Goal: Task Accomplishment & Management: Complete application form

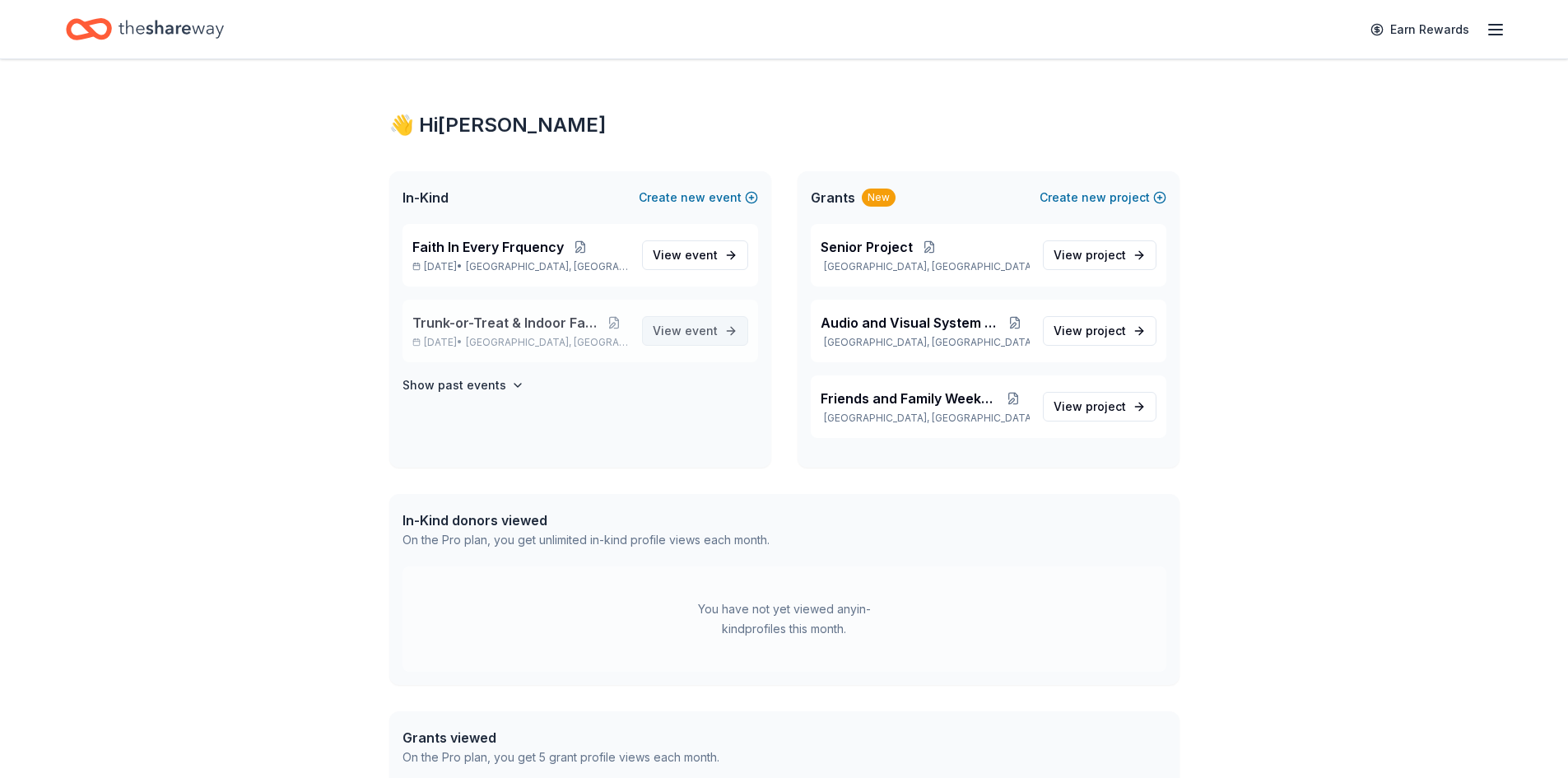
click at [714, 332] on span "event" at bounding box center [701, 330] width 33 height 14
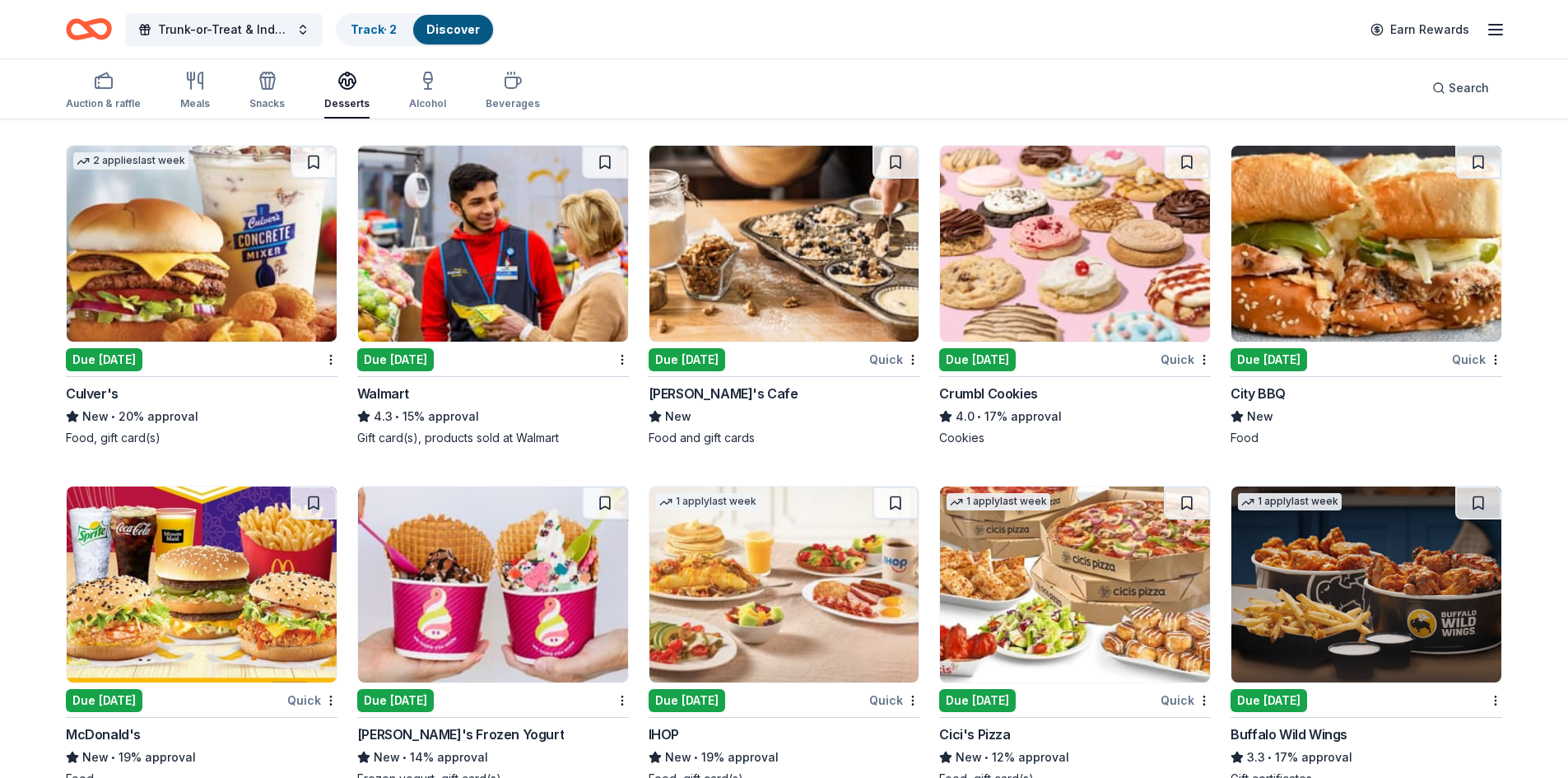
scroll to position [1212, 0]
click at [113, 566] on img at bounding box center [201, 585] width 270 height 196
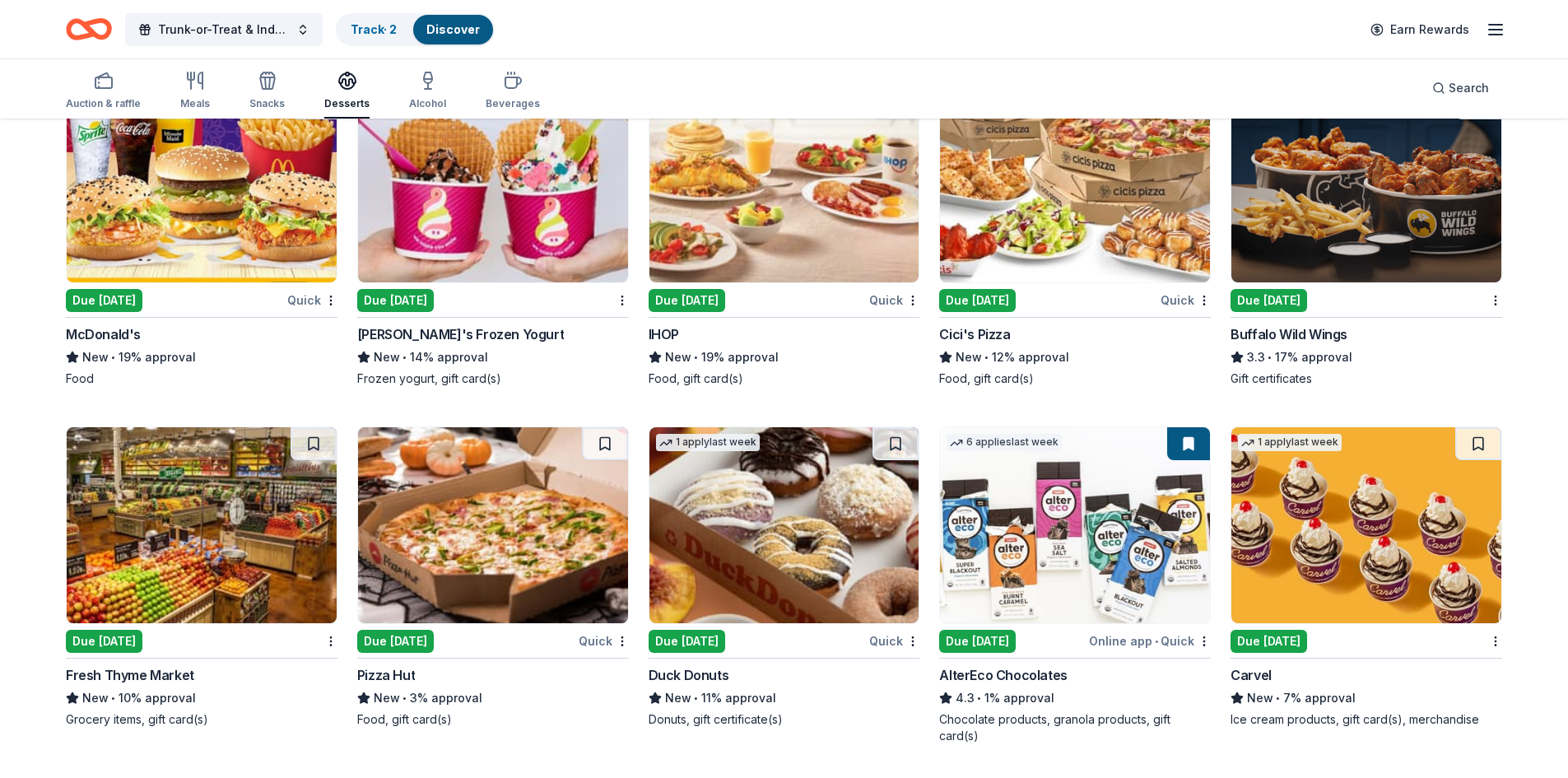
scroll to position [1706, 0]
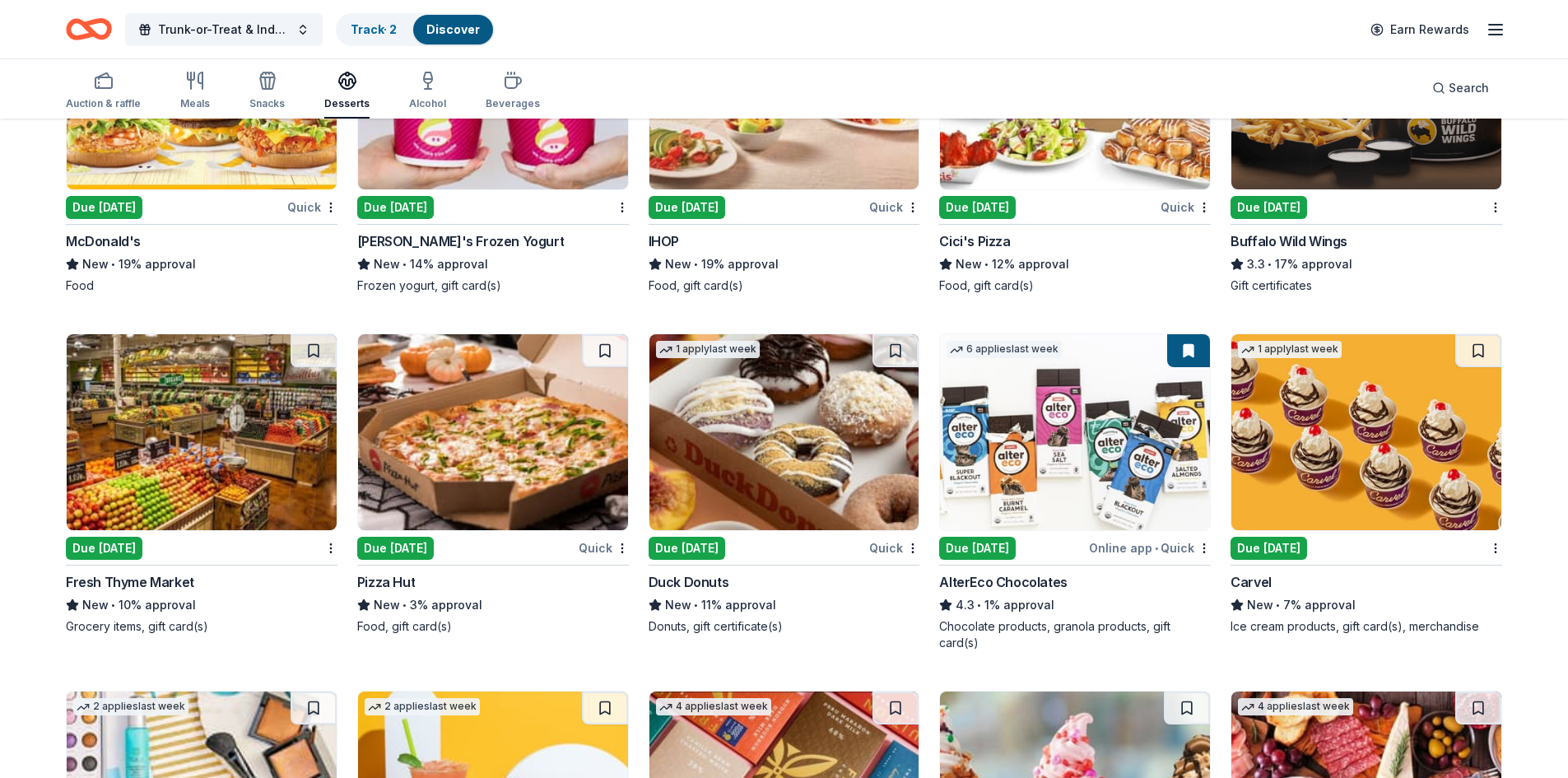
click at [518, 494] on img at bounding box center [493, 432] width 270 height 196
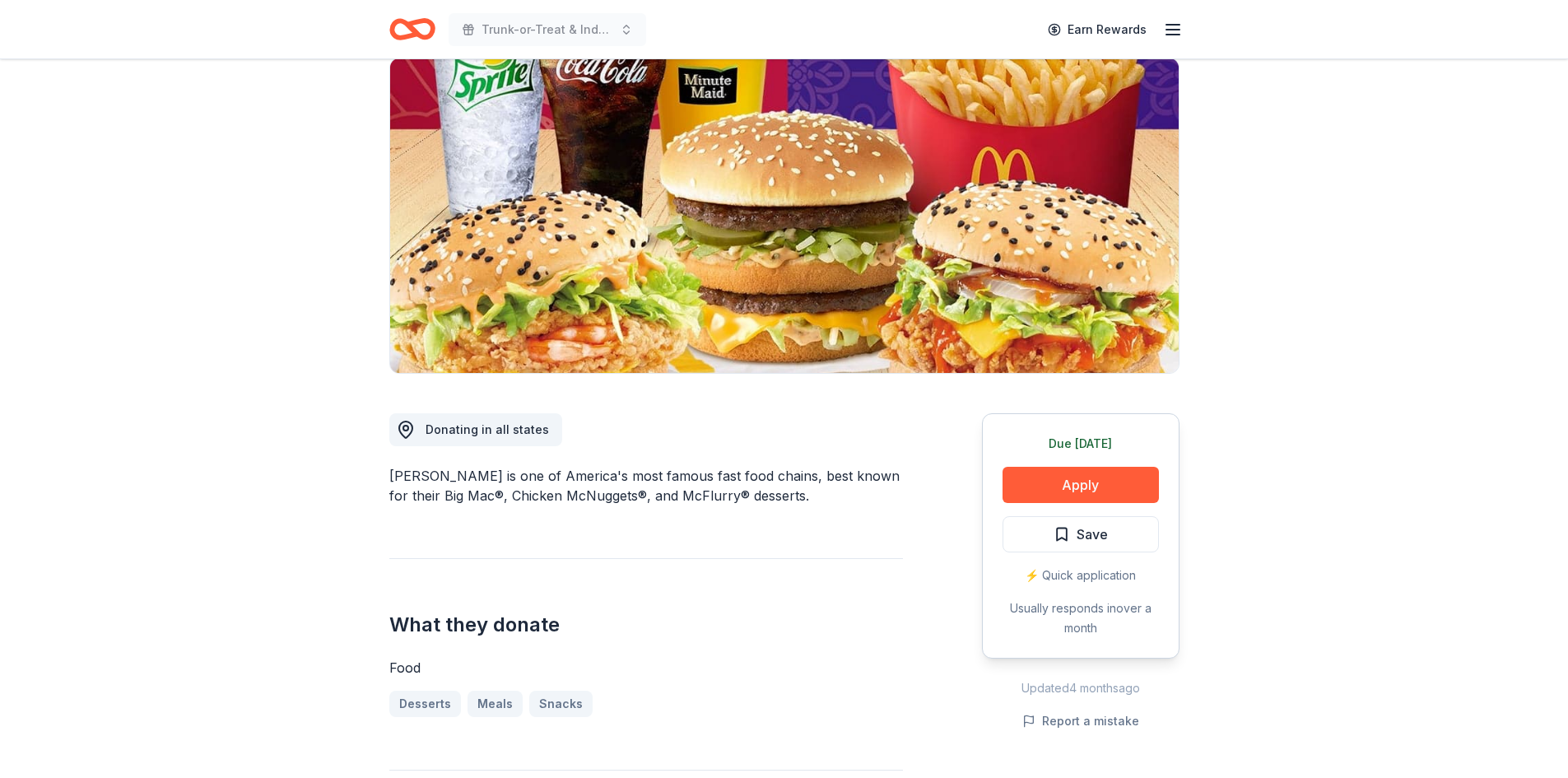
scroll to position [329, 0]
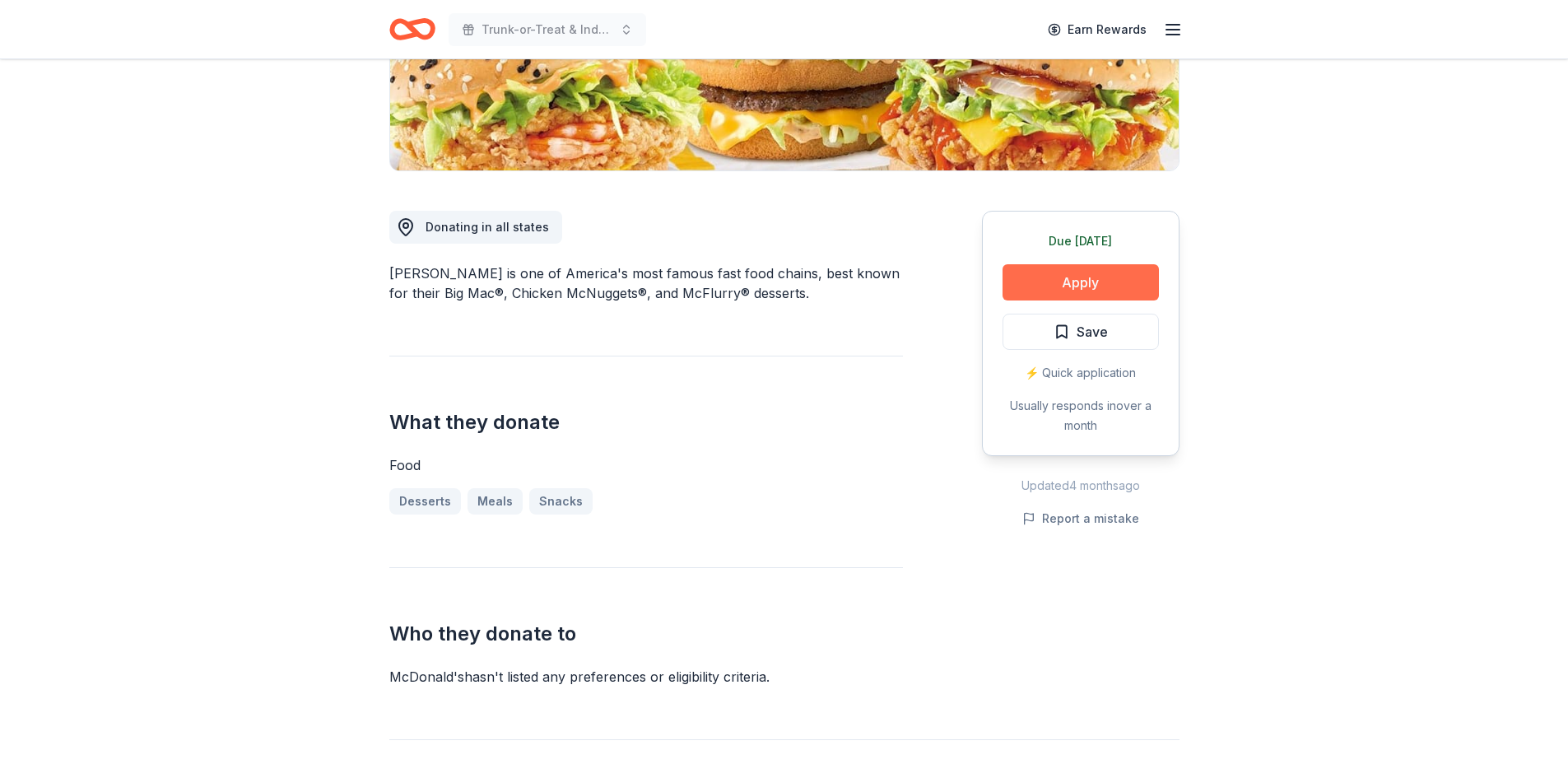
click at [1048, 274] on button "Apply" at bounding box center [1080, 282] width 157 height 36
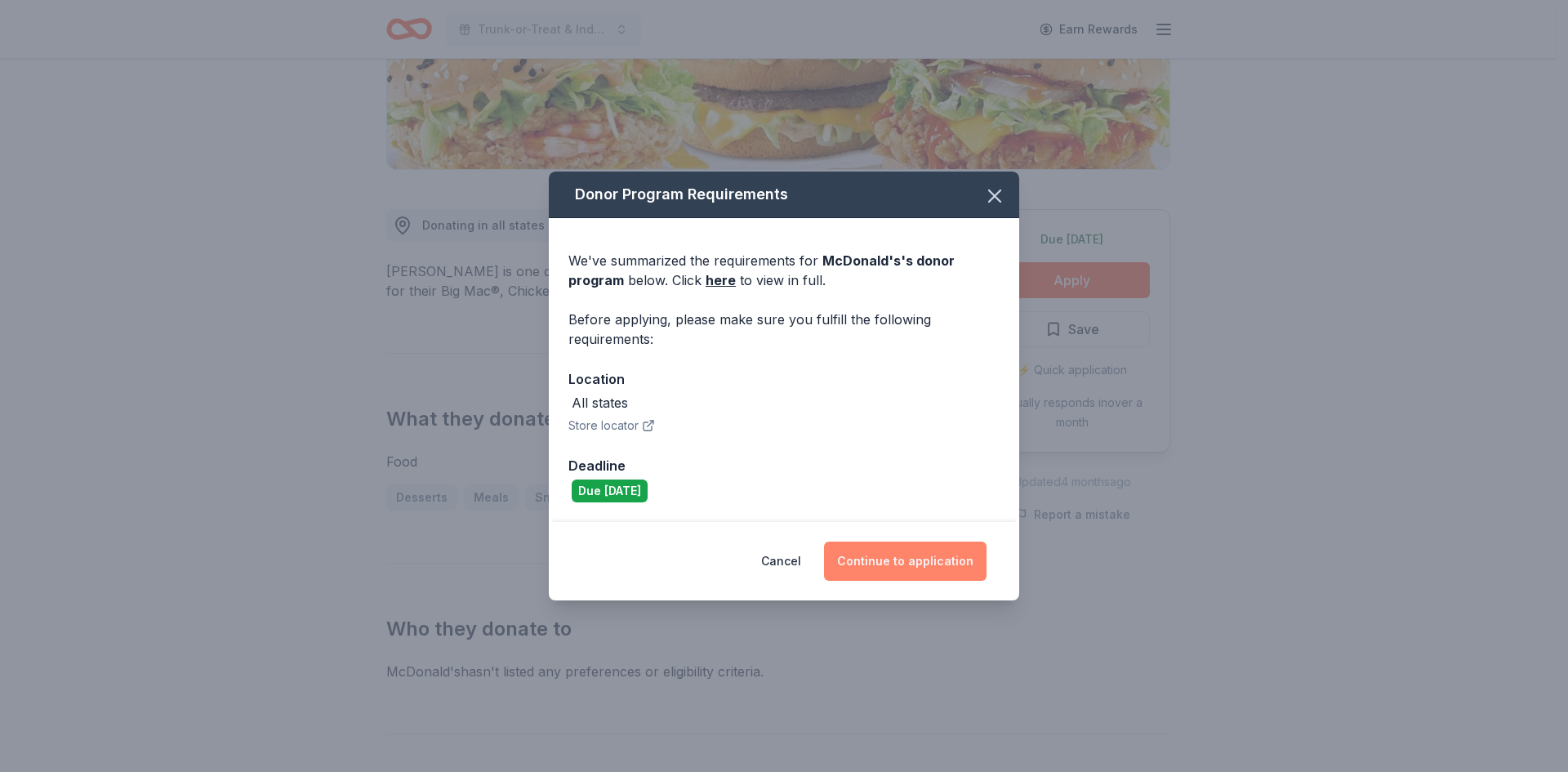
click at [865, 559] on button "Continue to application" at bounding box center [905, 561] width 162 height 39
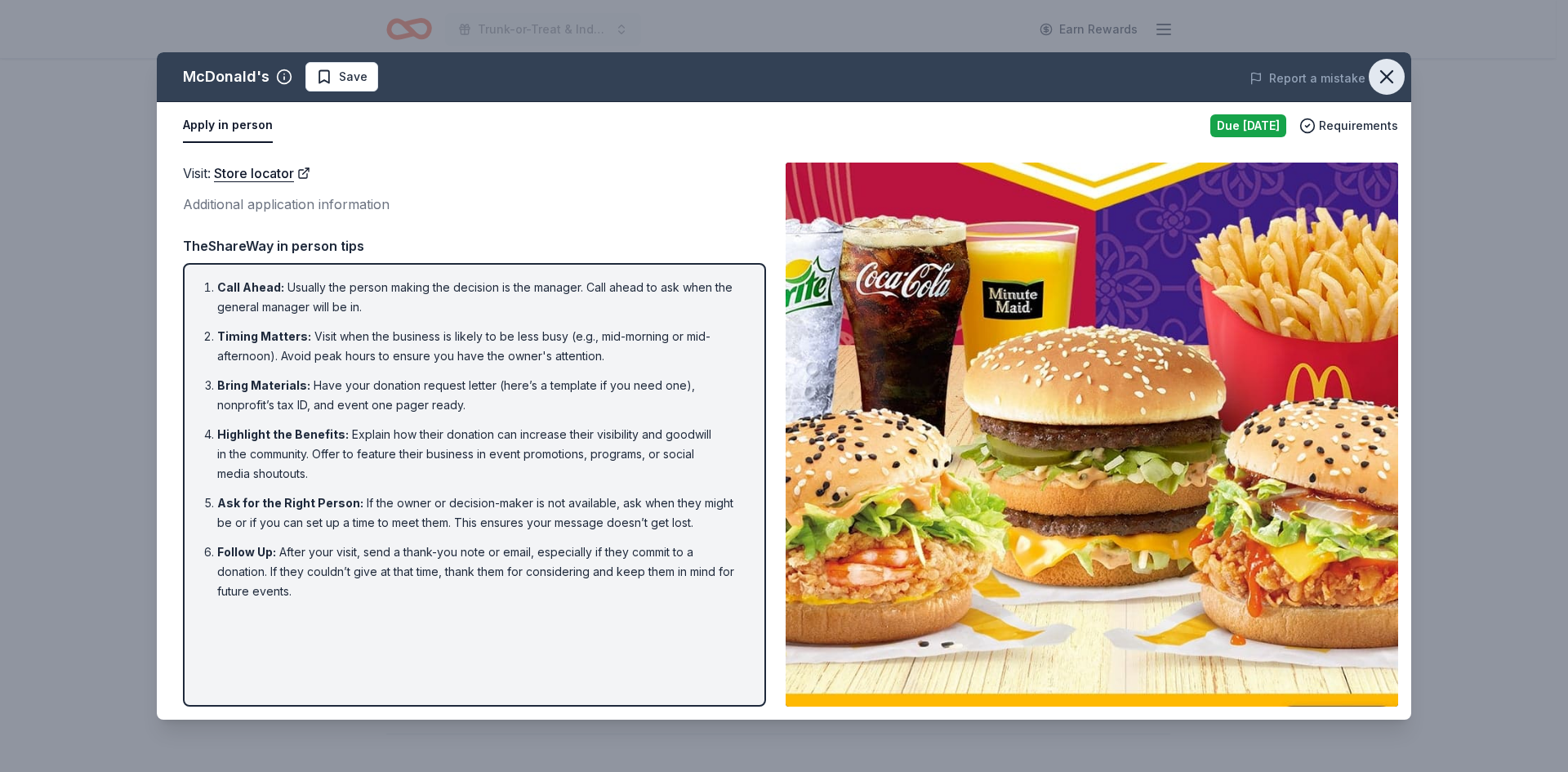
click at [1393, 76] on icon "button" at bounding box center [1387, 76] width 23 height 23
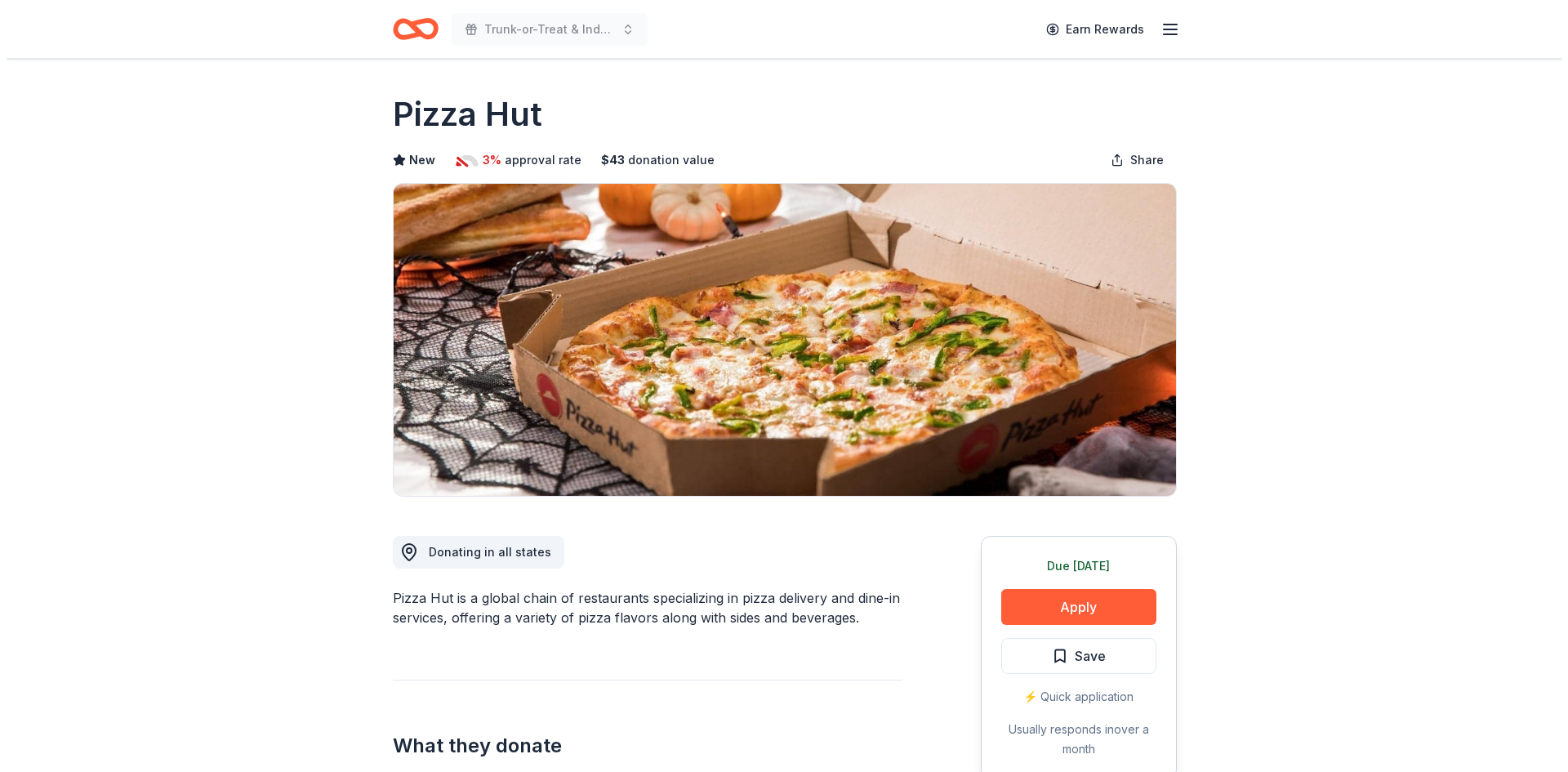
scroll to position [327, 0]
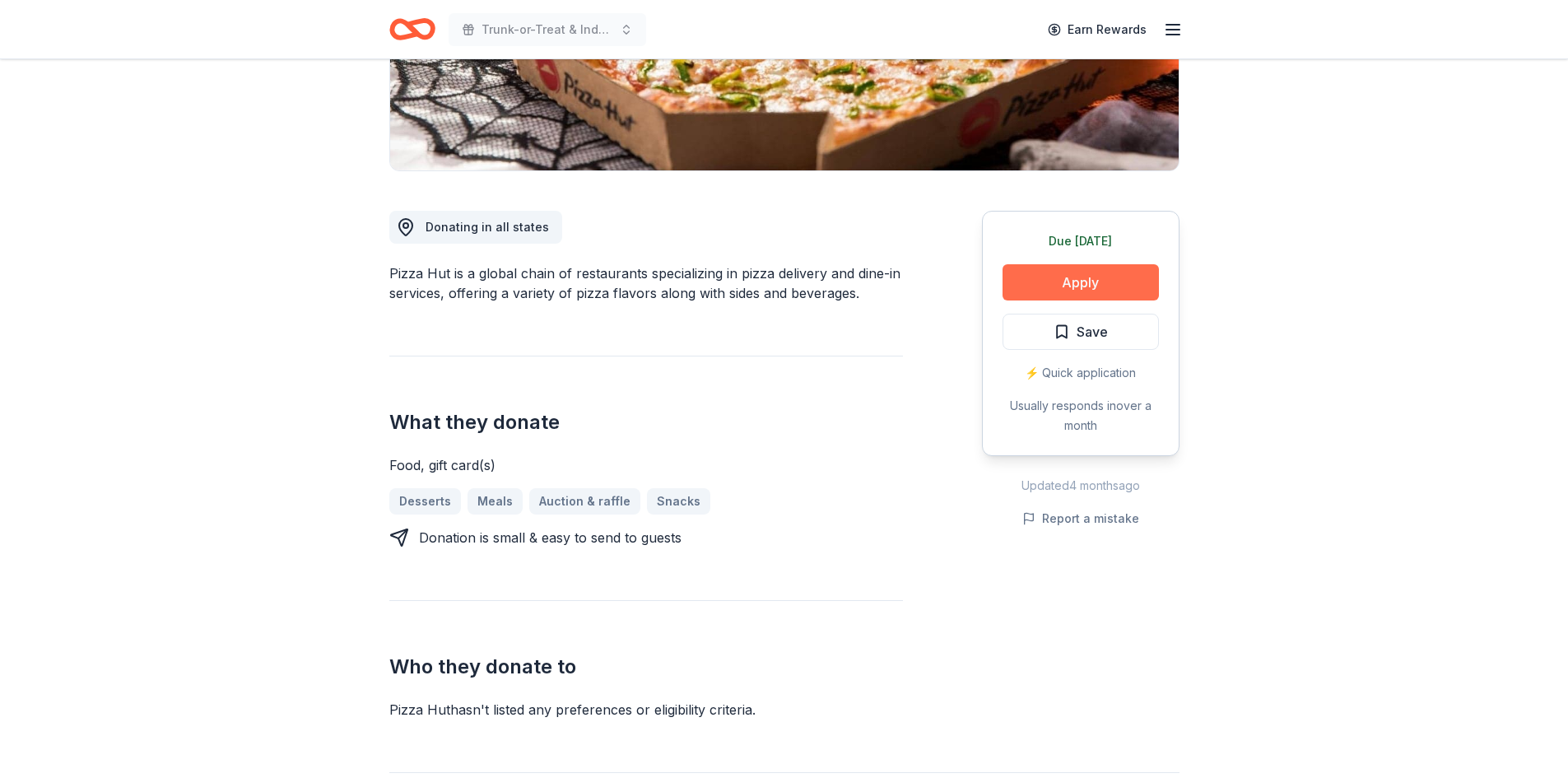
click at [1075, 282] on button "Apply" at bounding box center [1080, 282] width 157 height 36
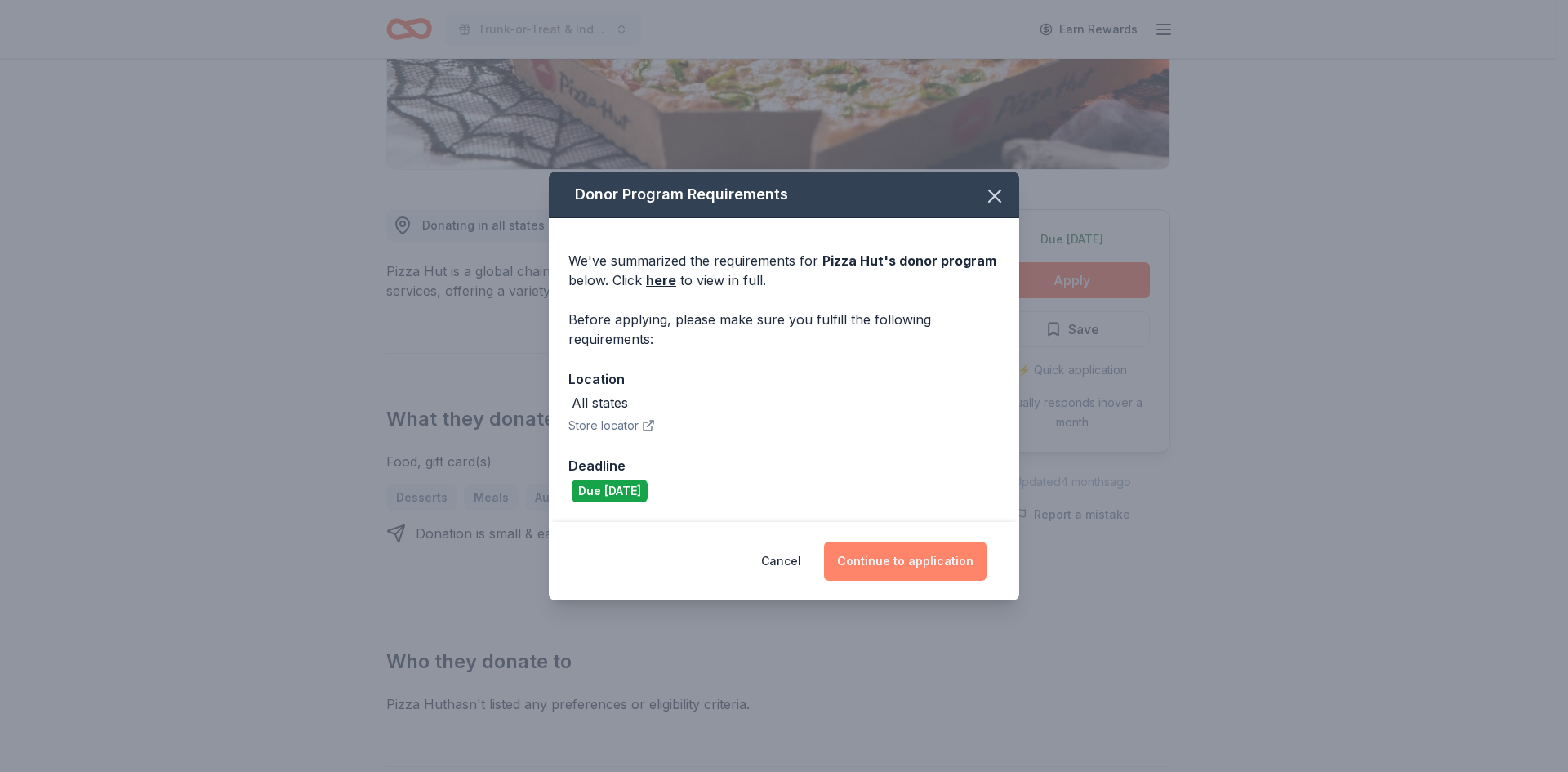
click at [884, 546] on button "Continue to application" at bounding box center [905, 561] width 162 height 39
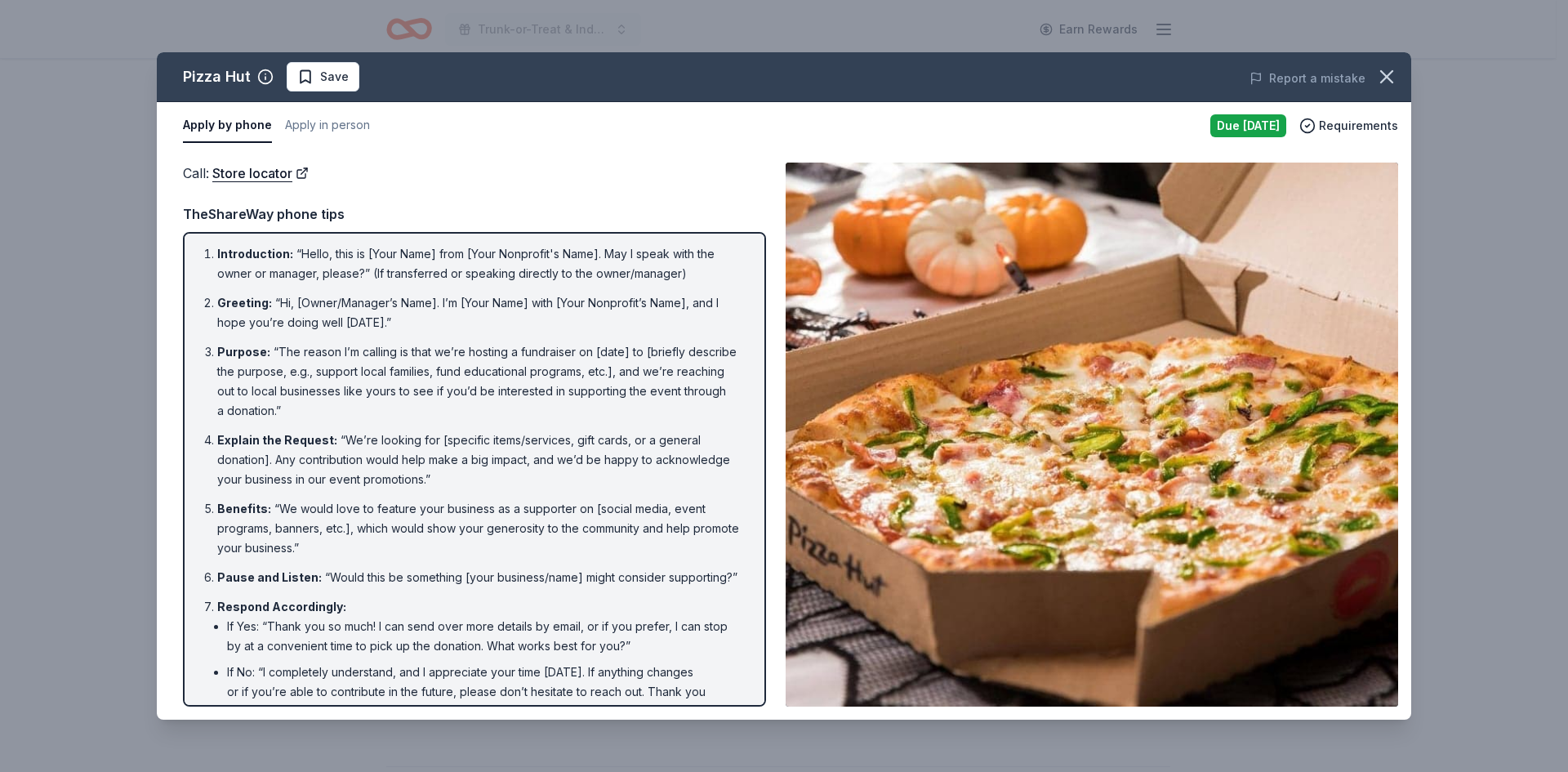
scroll to position [0, 0]
click at [249, 169] on link "Store locator" at bounding box center [260, 172] width 96 height 21
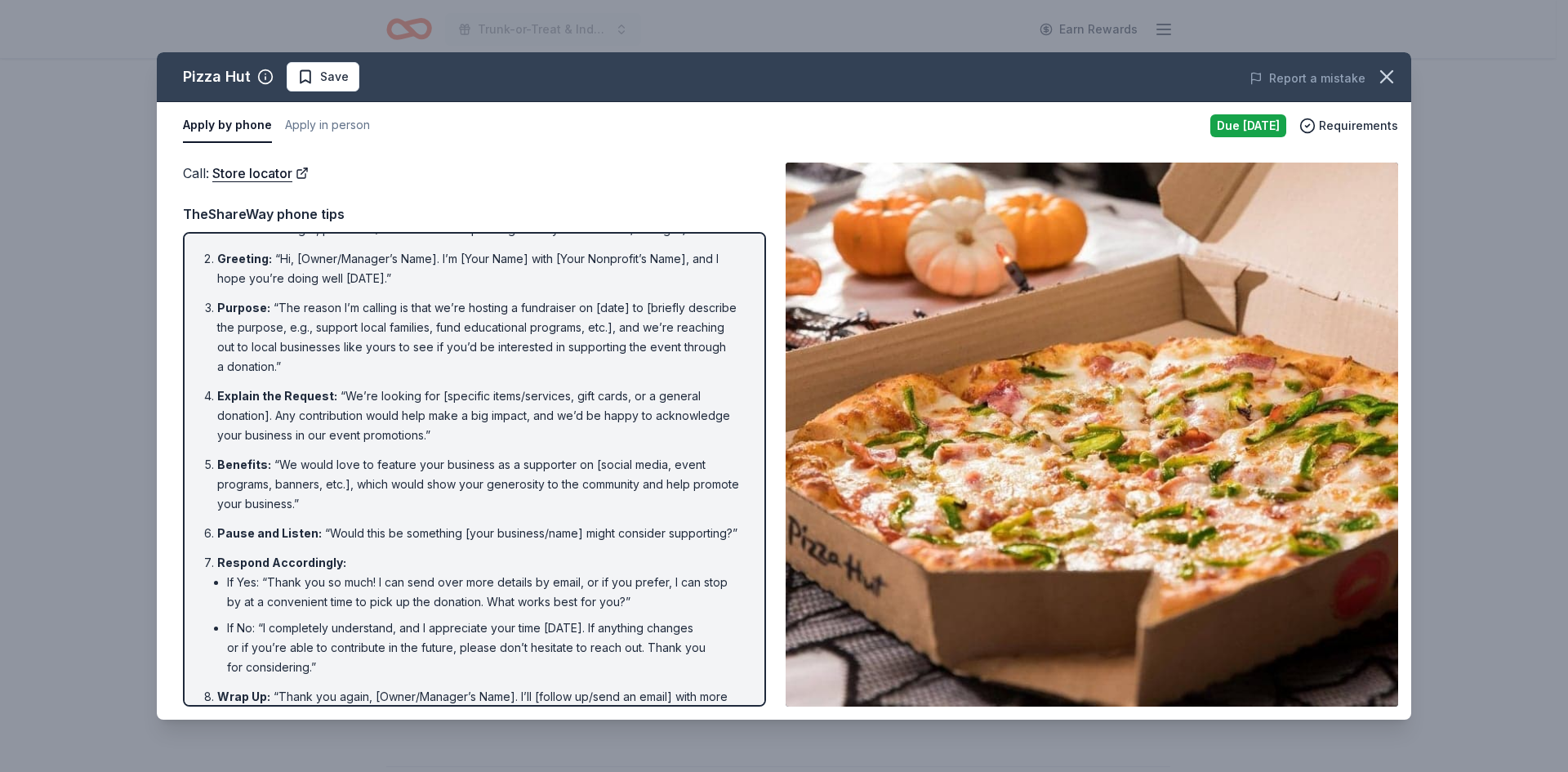
scroll to position [18, 0]
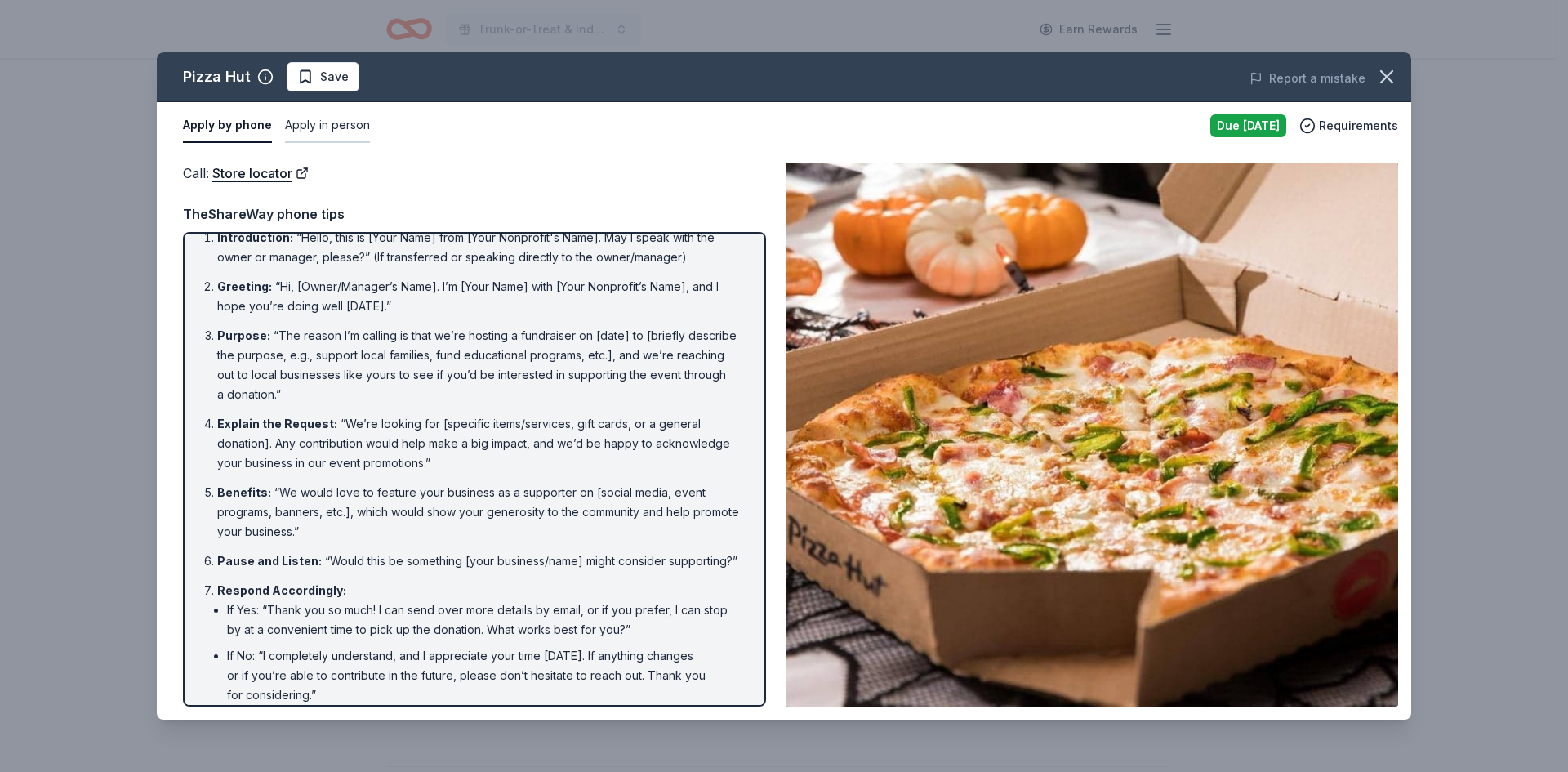
click at [303, 126] on button "Apply in person" at bounding box center [328, 125] width 85 height 34
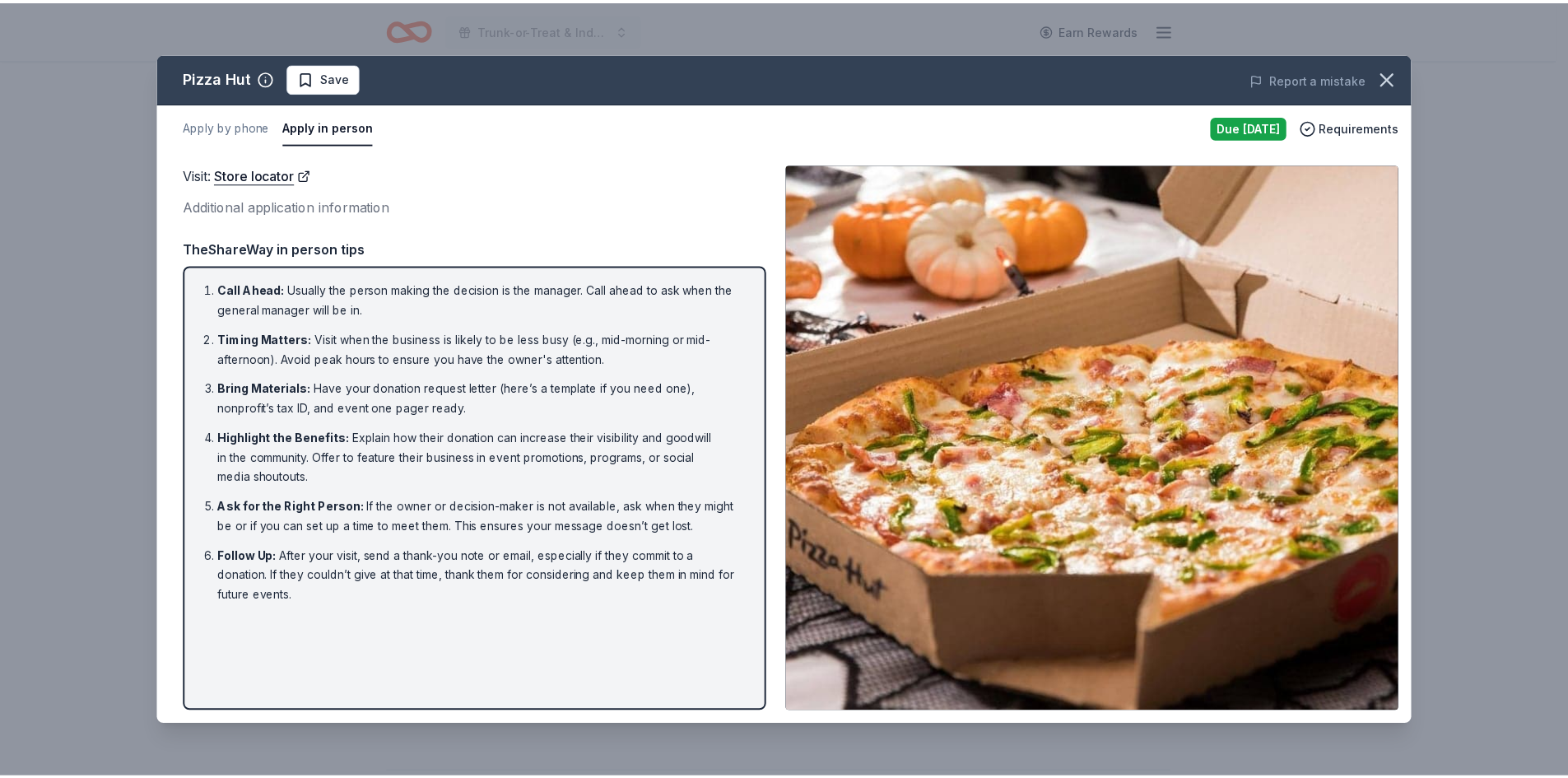
scroll to position [0, 0]
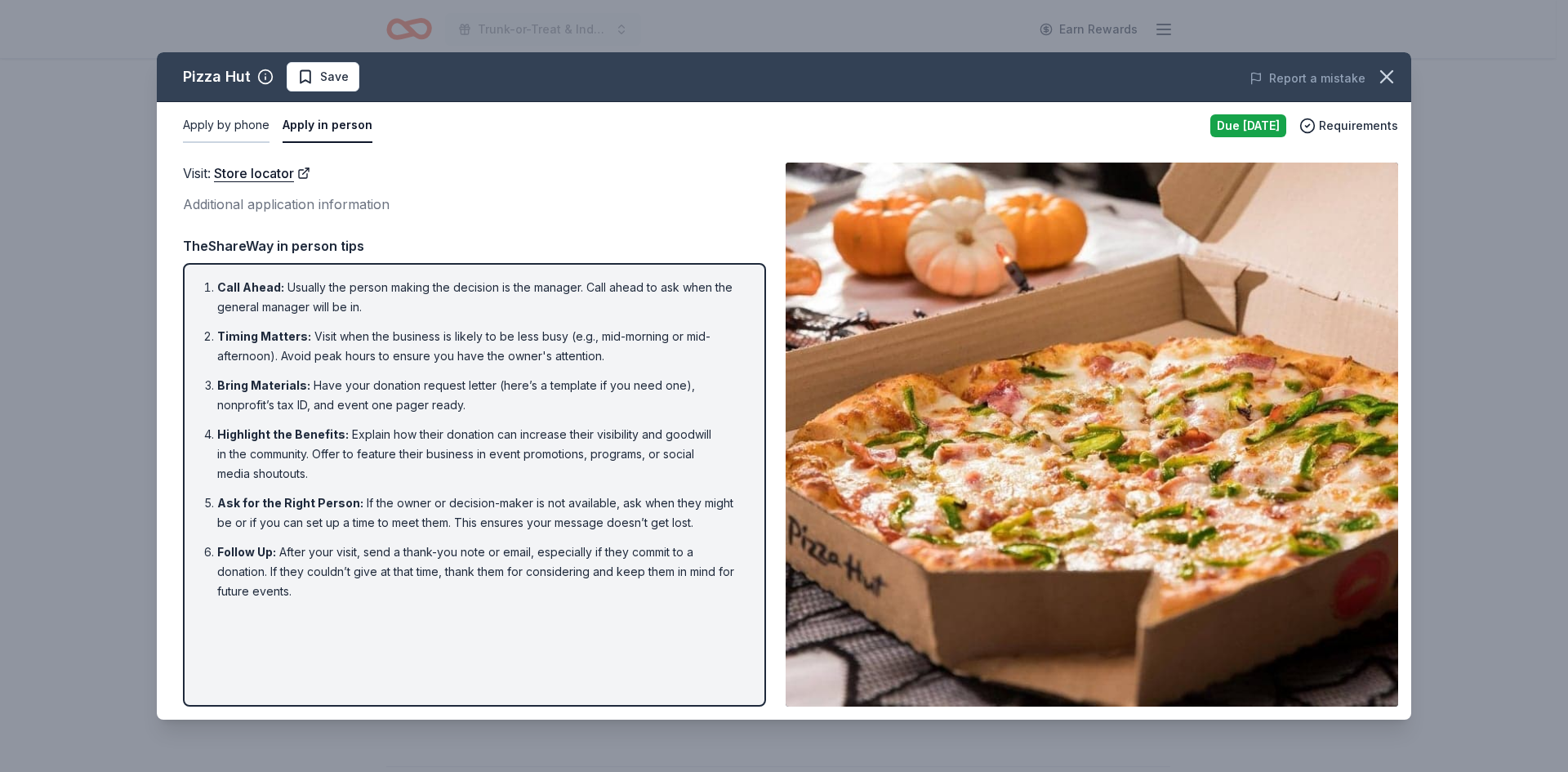
click at [249, 130] on button "Apply by phone" at bounding box center [227, 125] width 87 height 34
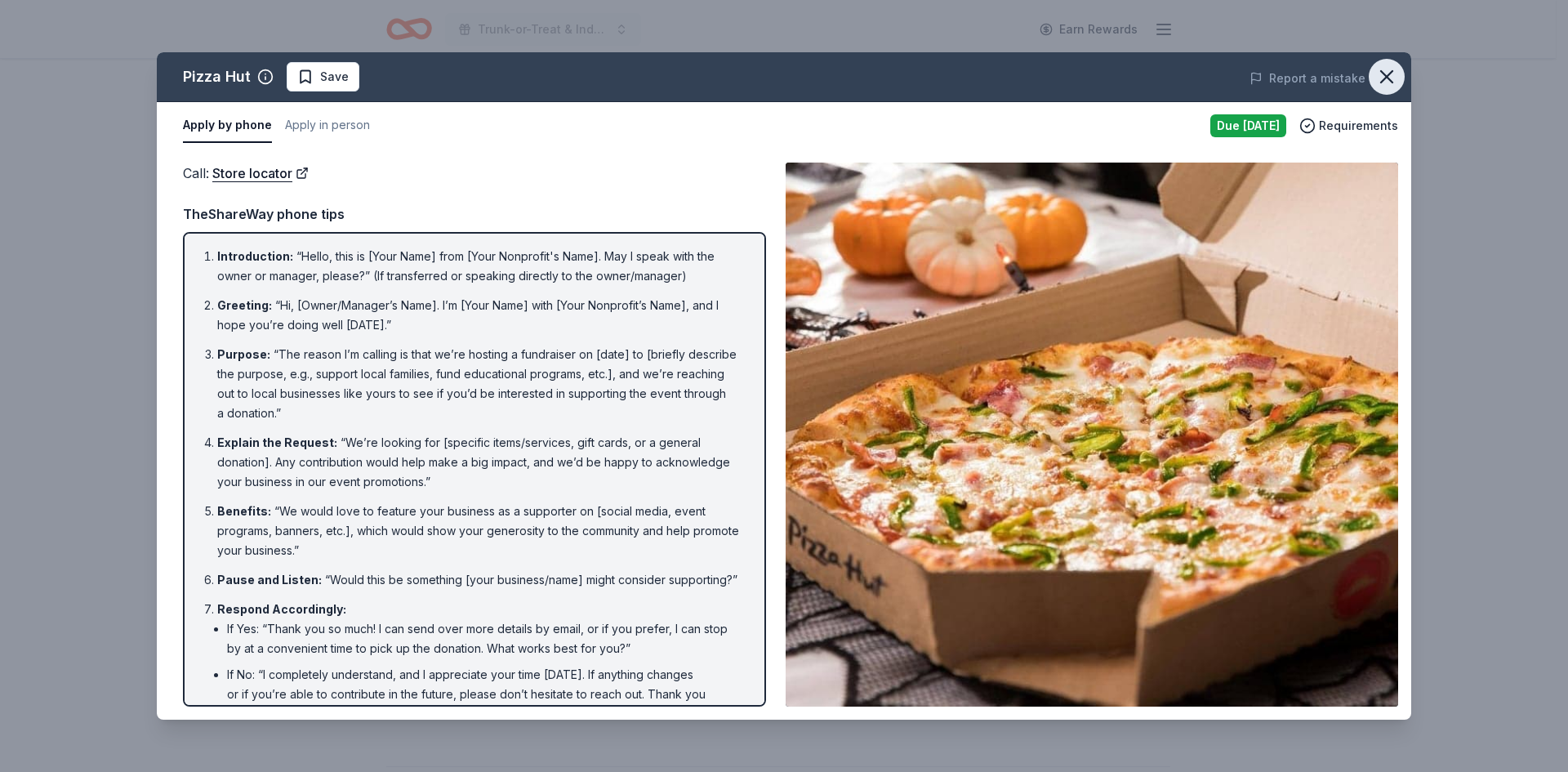
click at [1393, 67] on icon "button" at bounding box center [1387, 76] width 23 height 23
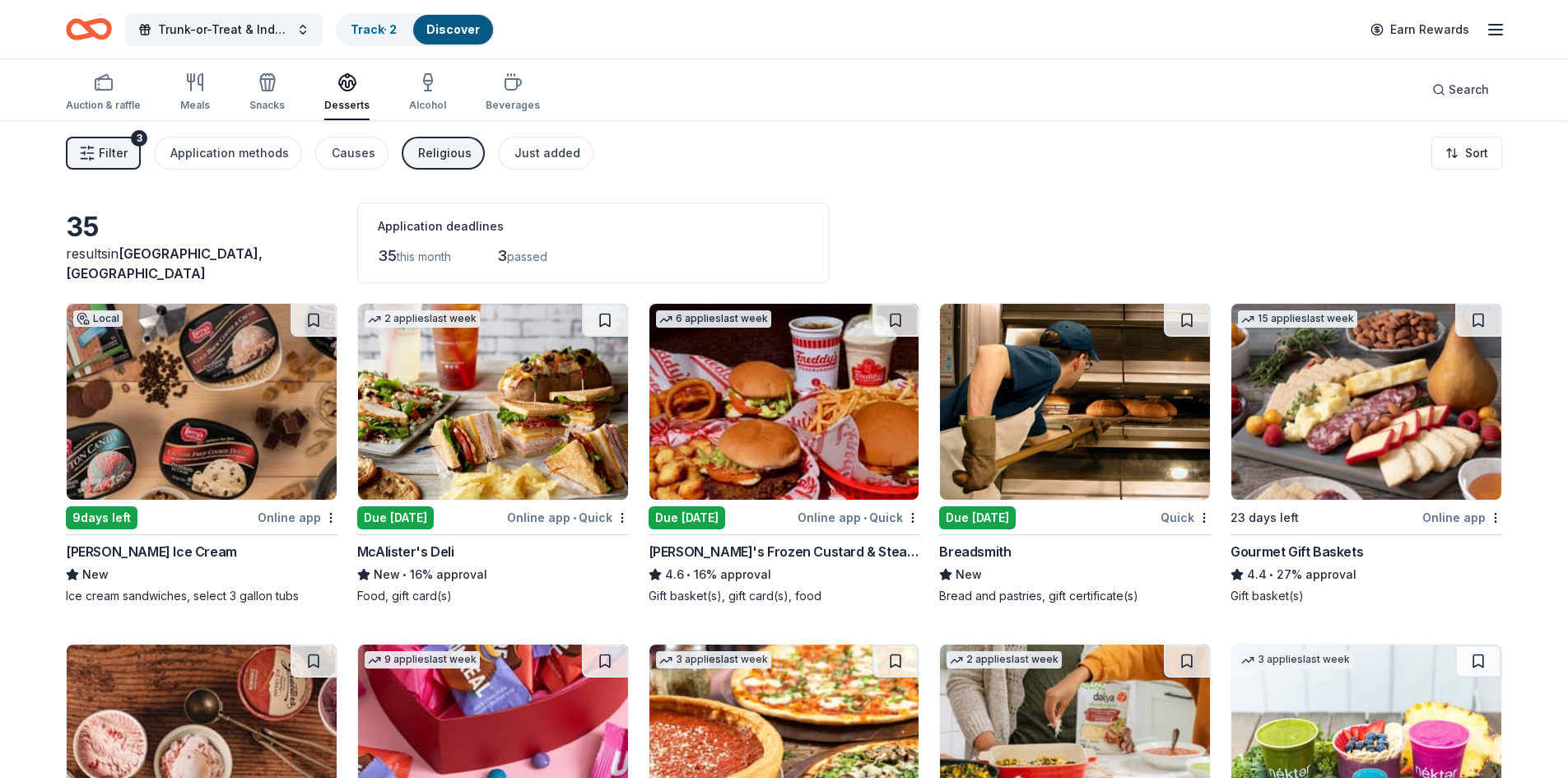
click at [518, 474] on img at bounding box center [493, 402] width 270 height 196
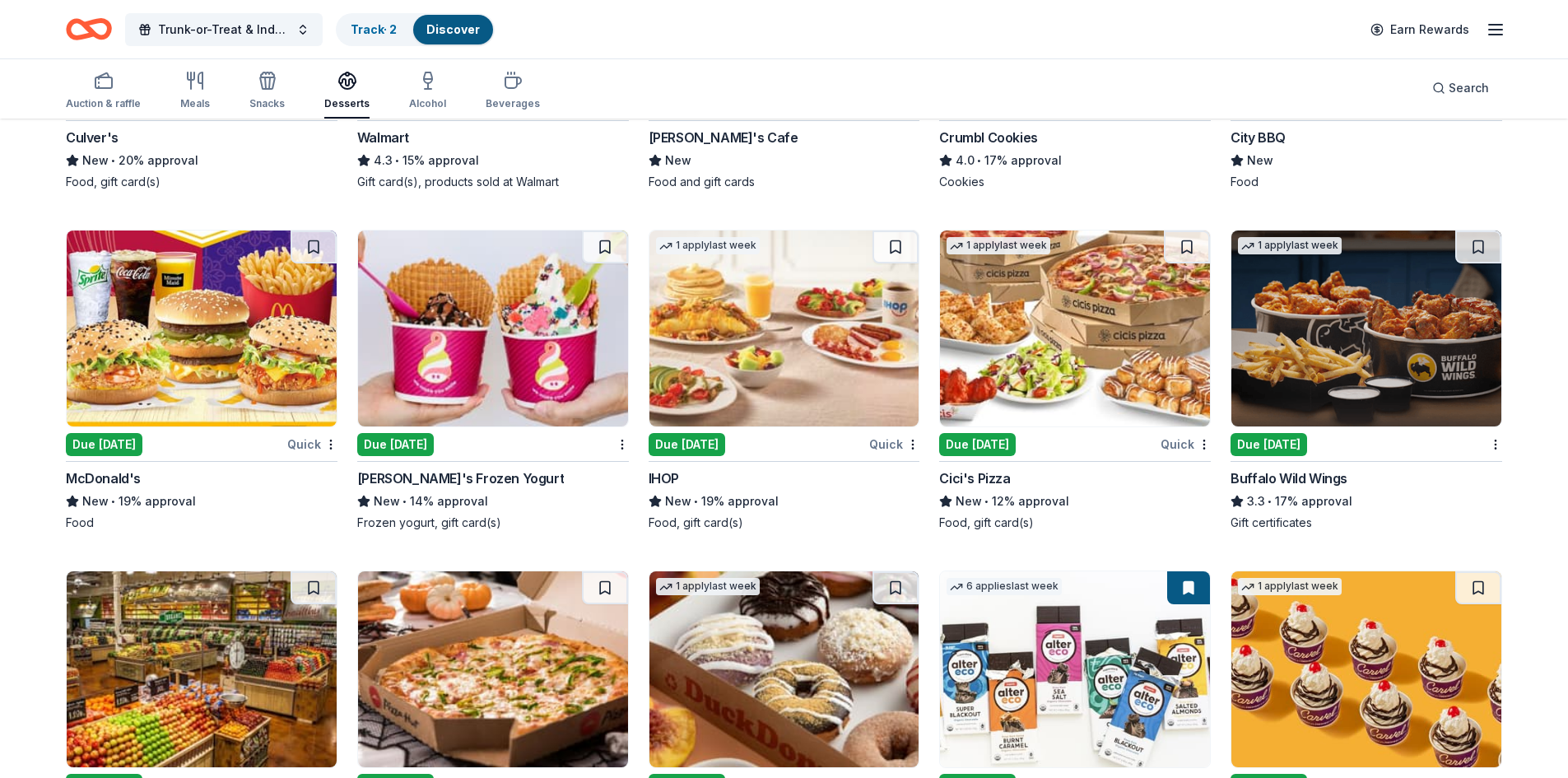
scroll to position [1481, 0]
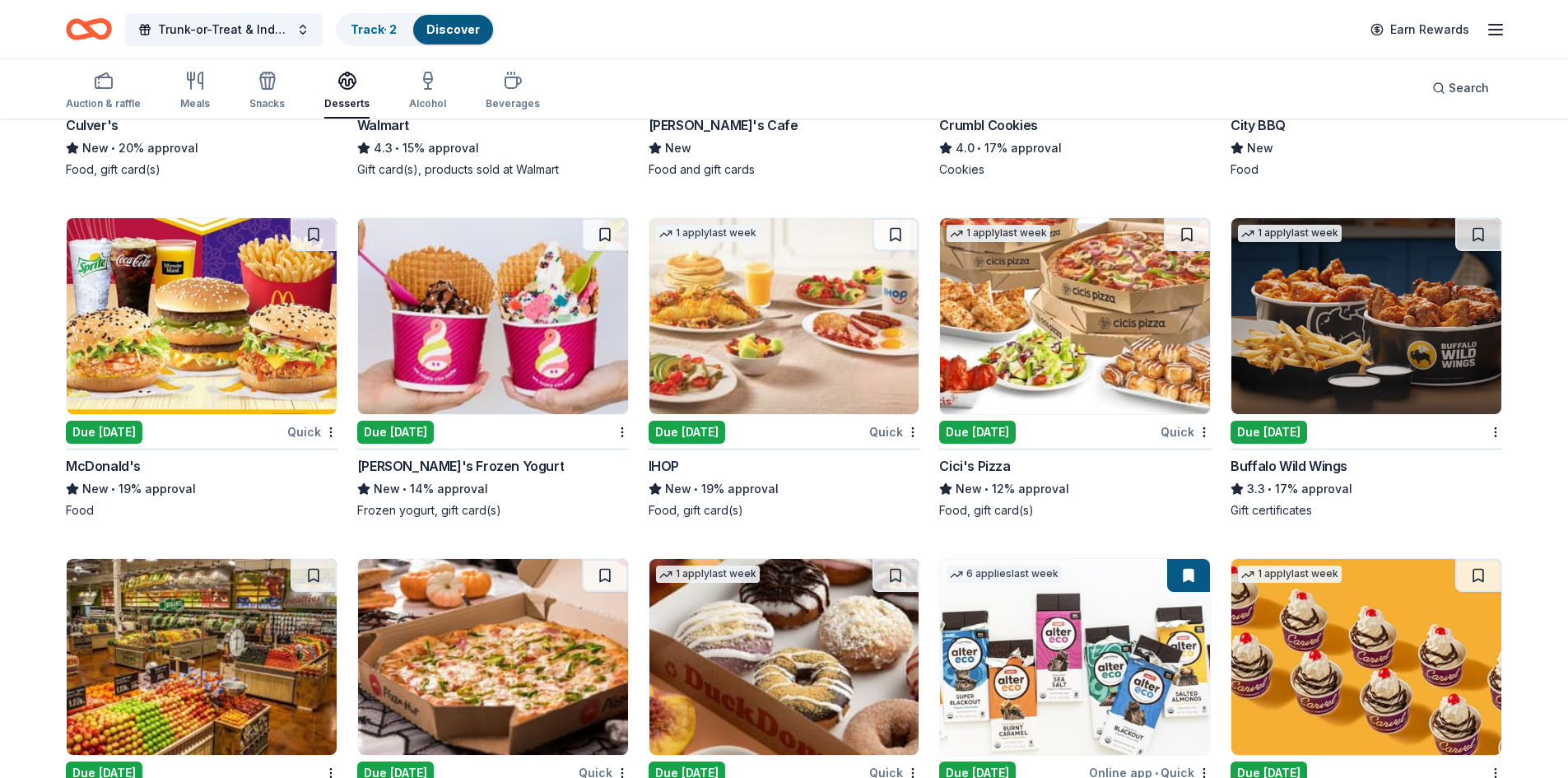
click at [1085, 356] on img at bounding box center [1075, 316] width 270 height 196
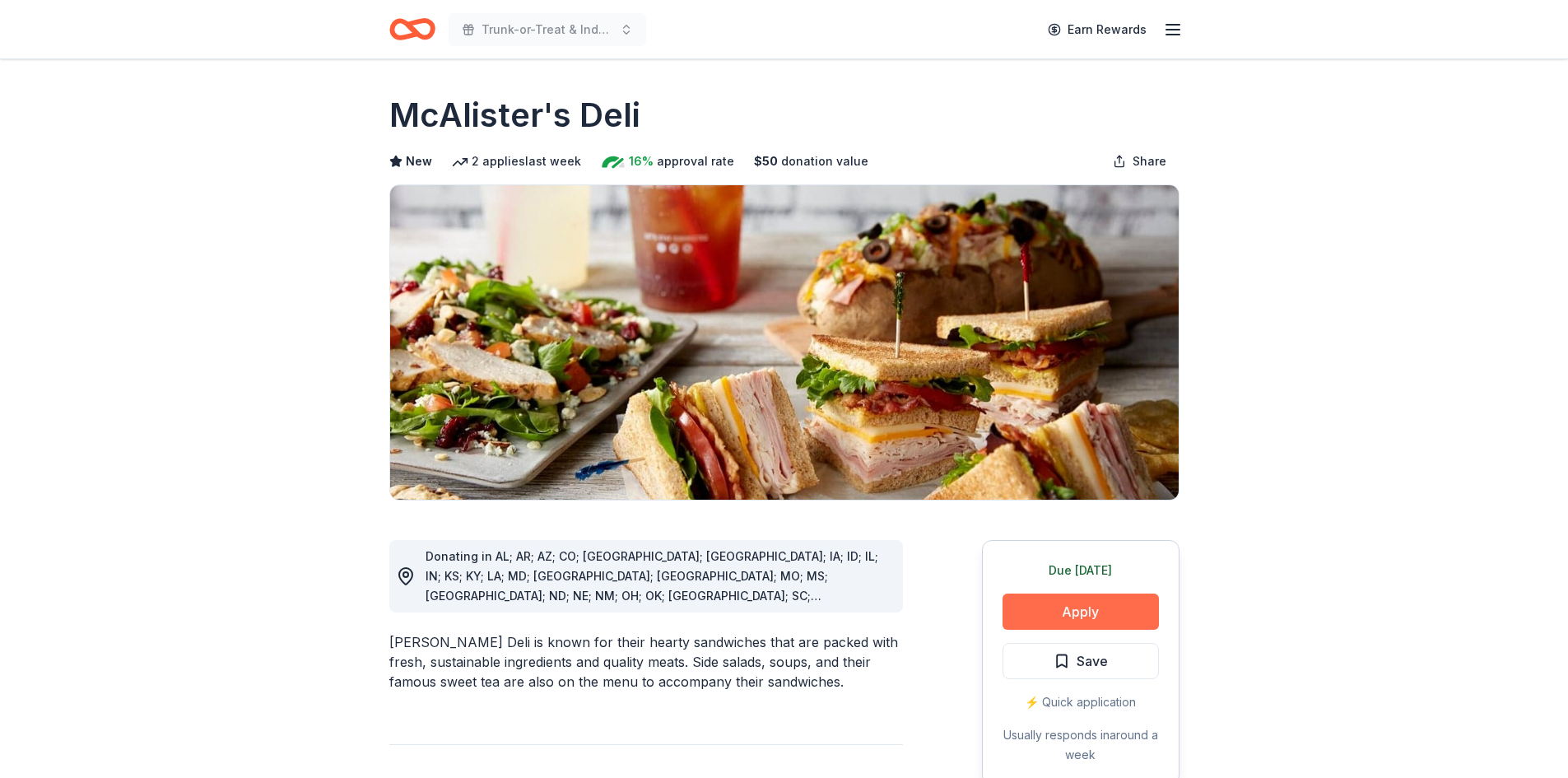
click at [1079, 615] on button "Apply" at bounding box center [1080, 611] width 157 height 36
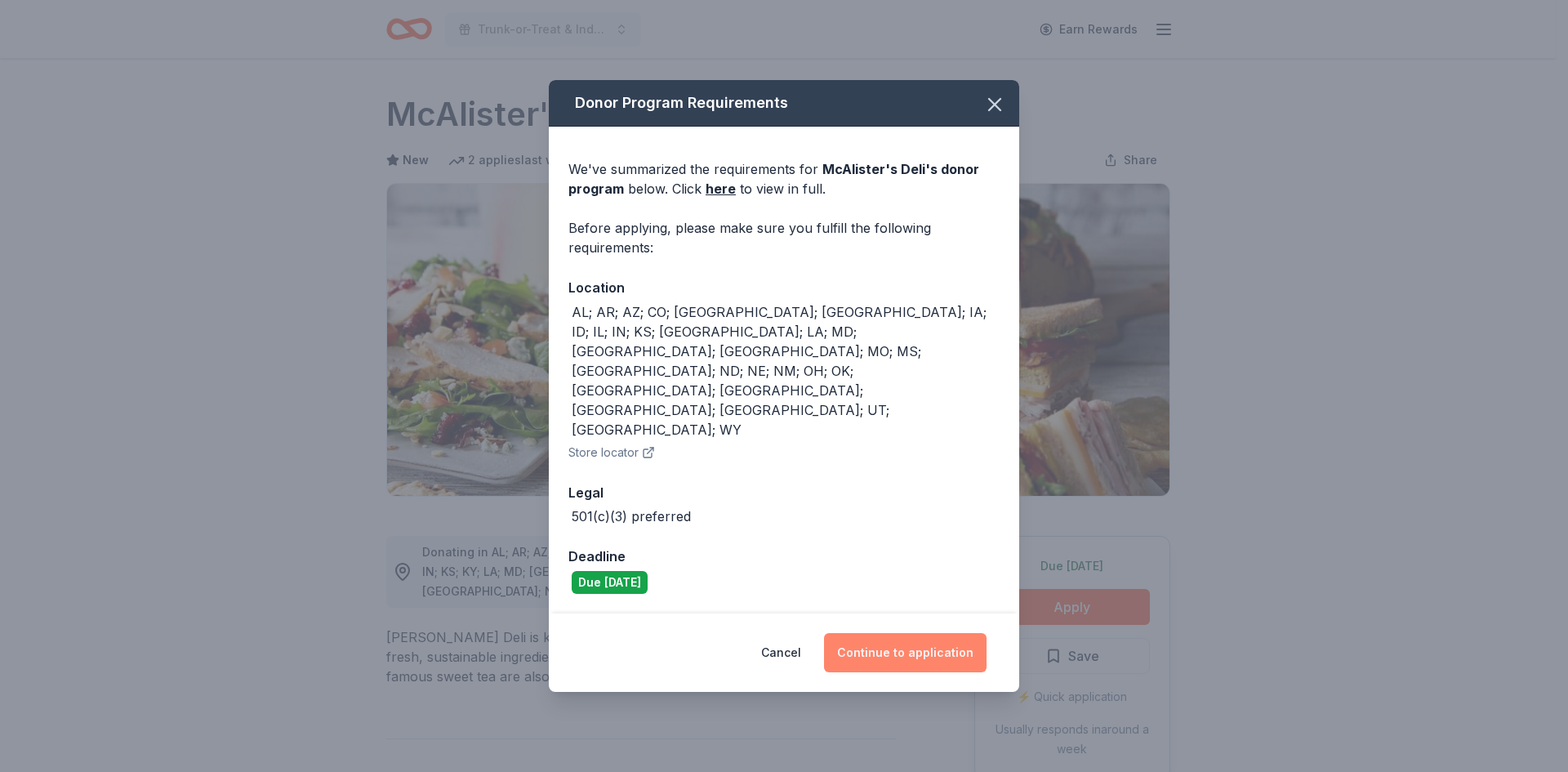
click at [921, 632] on button "Continue to application" at bounding box center [905, 652] width 162 height 39
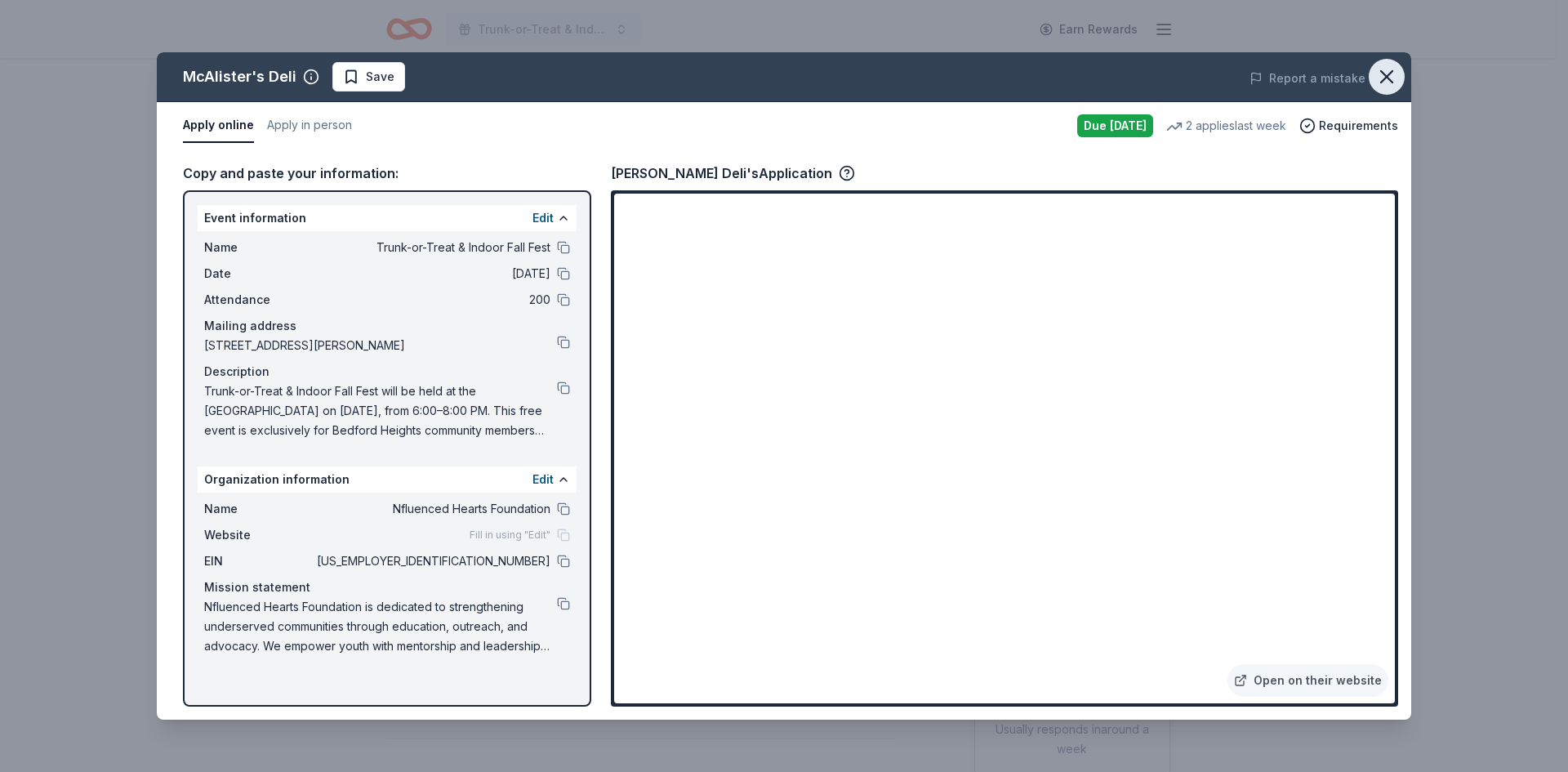
click at [1380, 83] on icon "button" at bounding box center [1387, 76] width 23 height 23
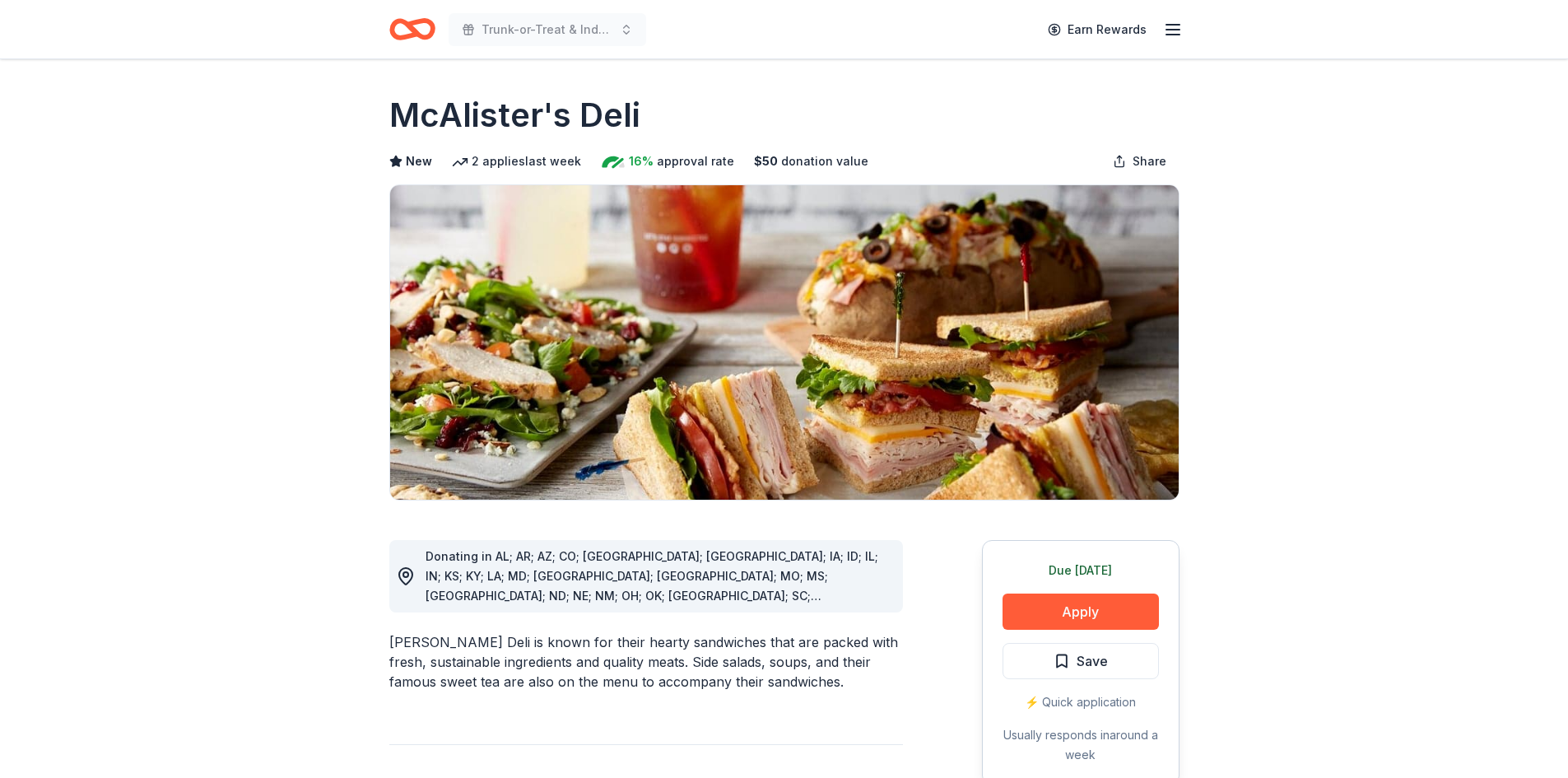
click at [453, 125] on h1 "McAlister's Deli" at bounding box center [515, 115] width 251 height 46
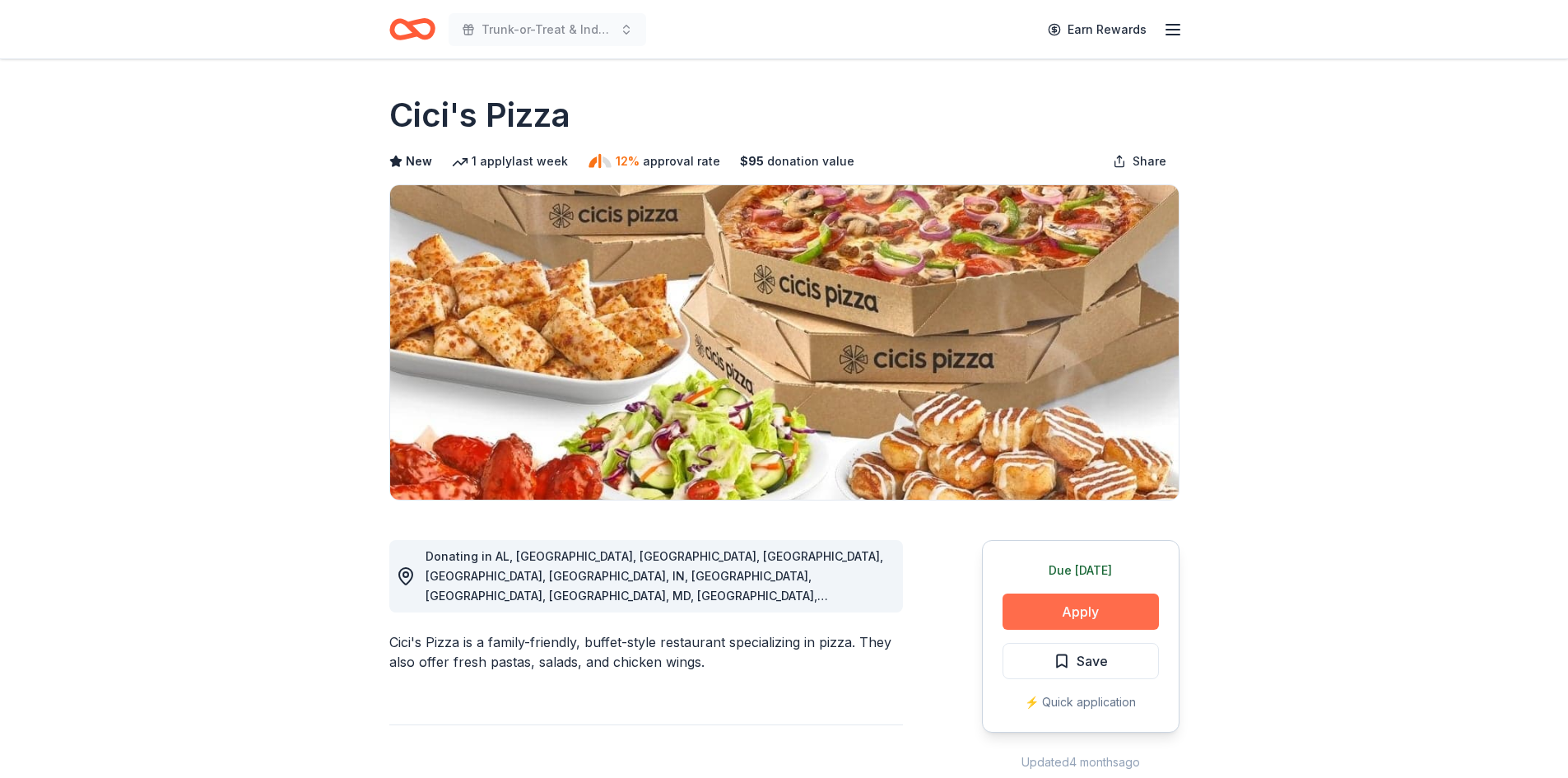
click at [1057, 622] on button "Apply" at bounding box center [1080, 611] width 157 height 36
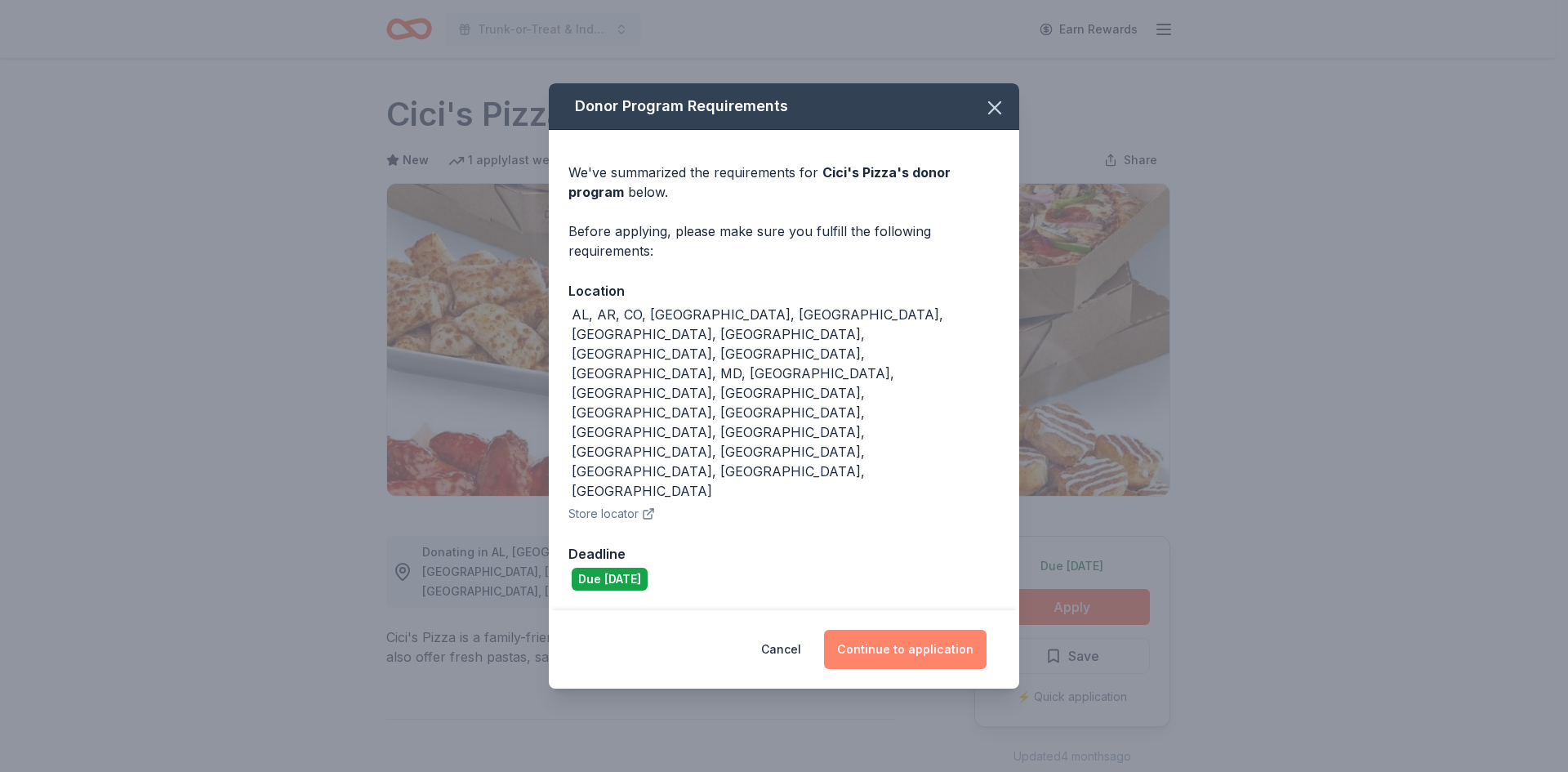
click at [899, 629] on button "Continue to application" at bounding box center [905, 648] width 162 height 39
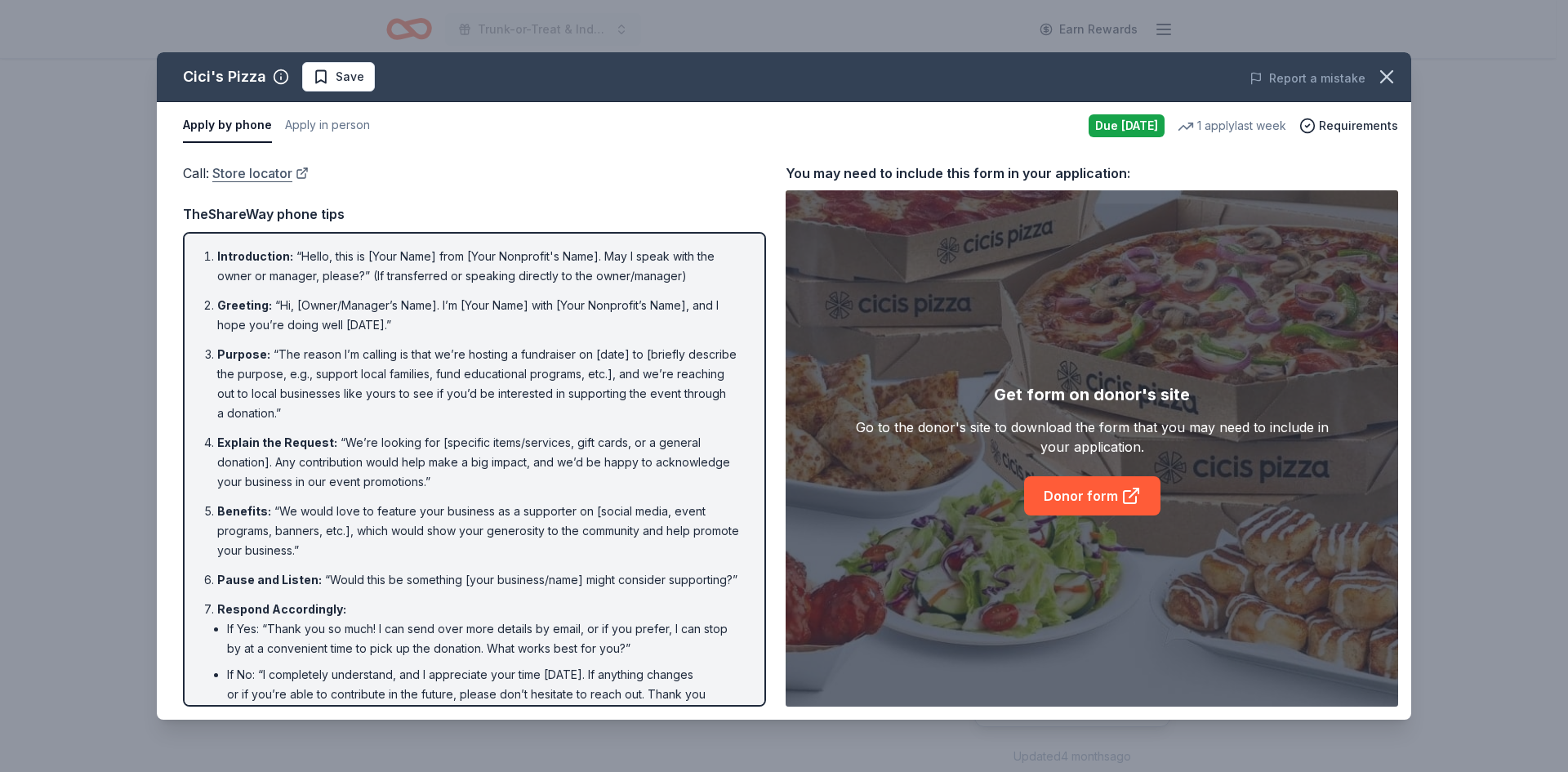
click at [230, 170] on link "Store locator" at bounding box center [260, 172] width 96 height 21
click at [1389, 74] on icon "button" at bounding box center [1387, 77] width 12 height 12
